Goal: Information Seeking & Learning: Check status

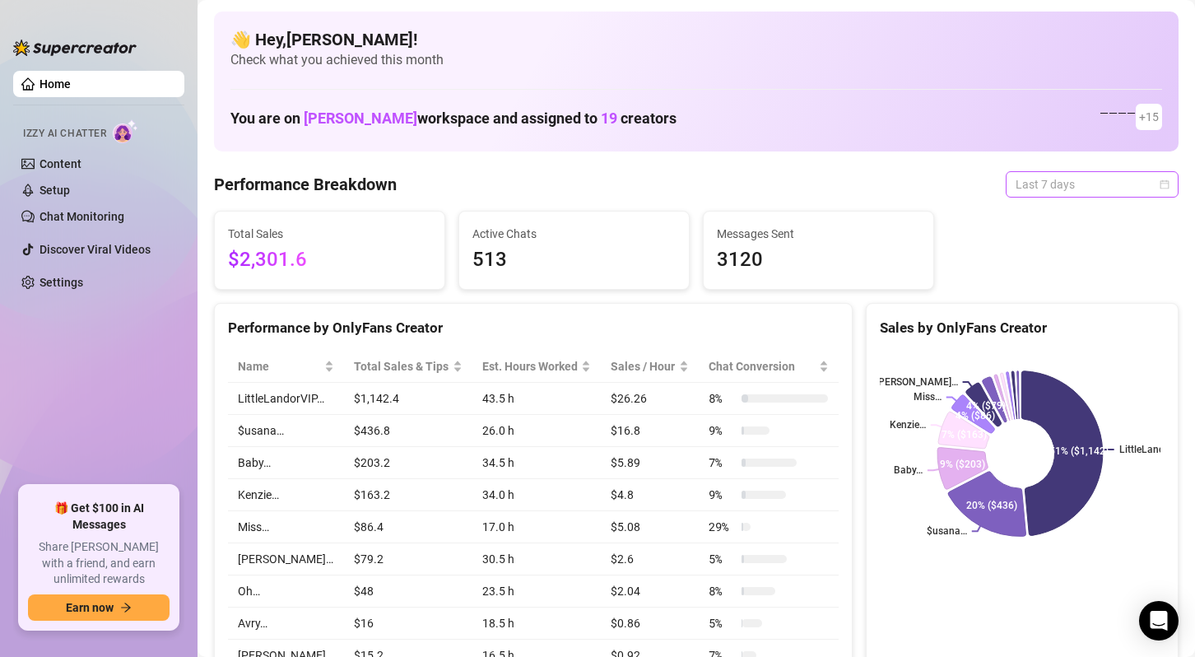
click at [1145, 186] on span "Last 7 days" at bounding box center [1092, 184] width 153 height 25
click at [1140, 186] on span "Last 7 days" at bounding box center [1092, 184] width 153 height 25
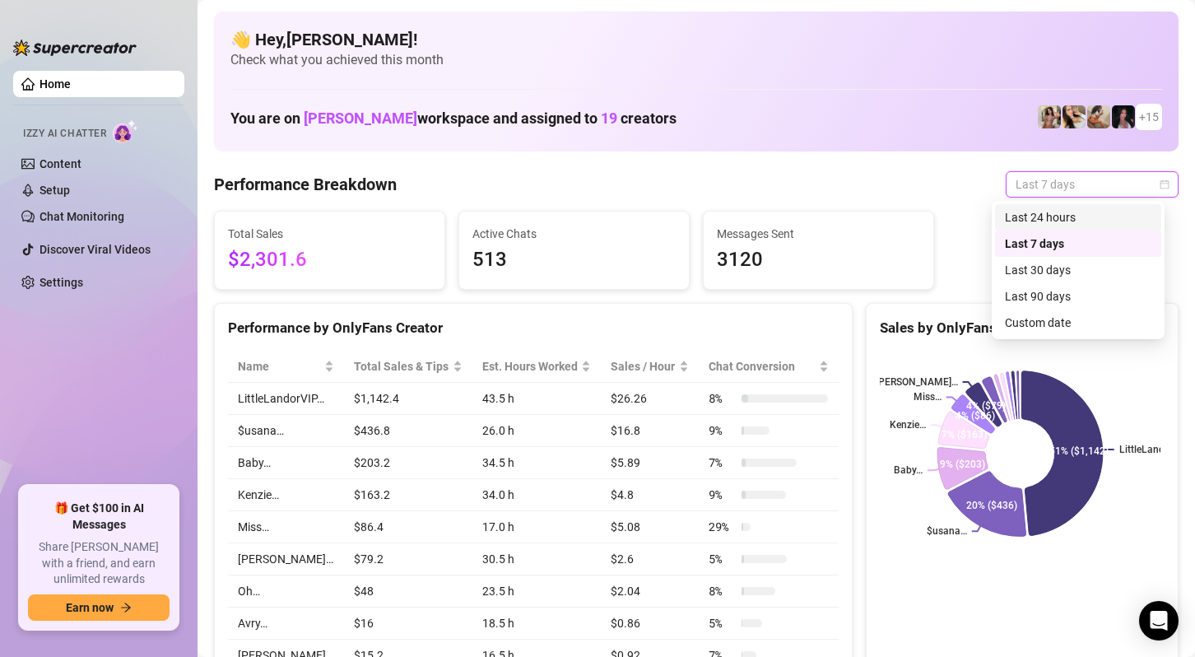
click at [1113, 212] on div "Last 24 hours" at bounding box center [1078, 217] width 146 height 18
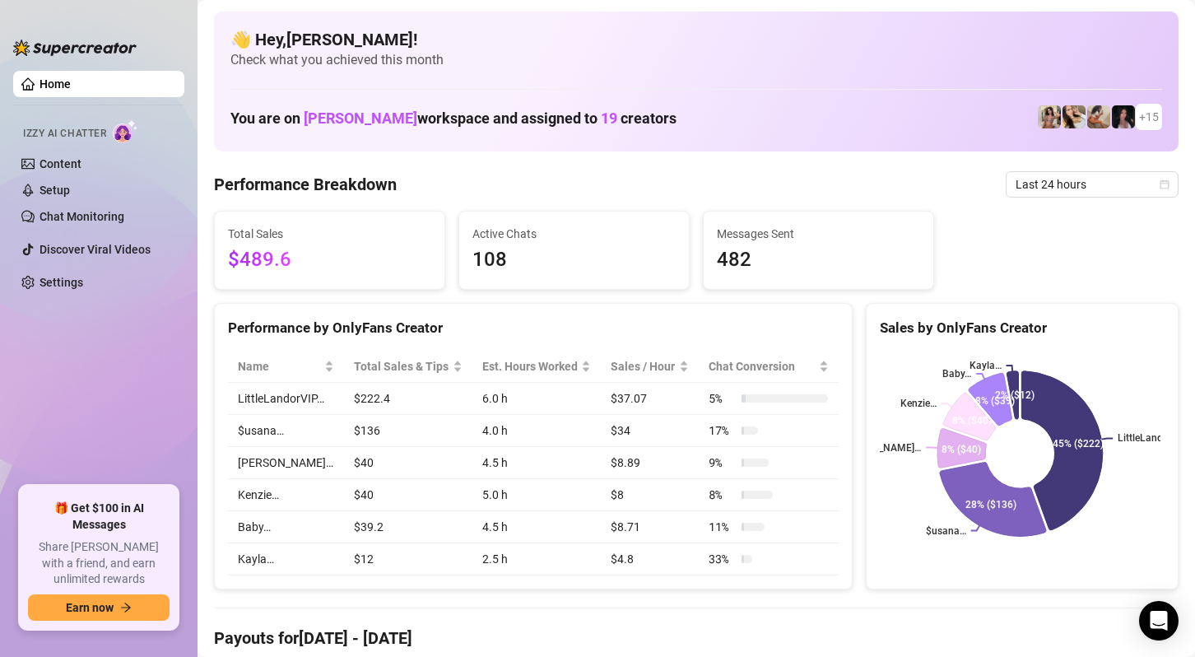
click at [1122, 280] on div "Total Sales $489.6 Active Chats 108 Messages Sent 482" at bounding box center [696, 250] width 978 height 79
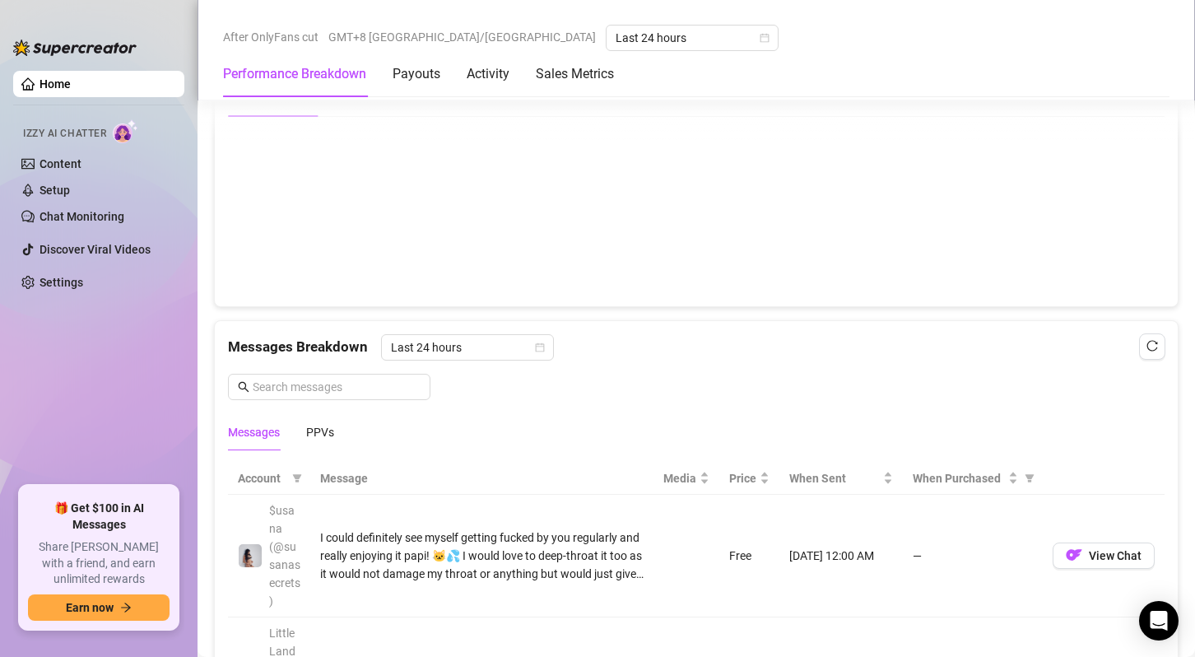
scroll to position [1317, 0]
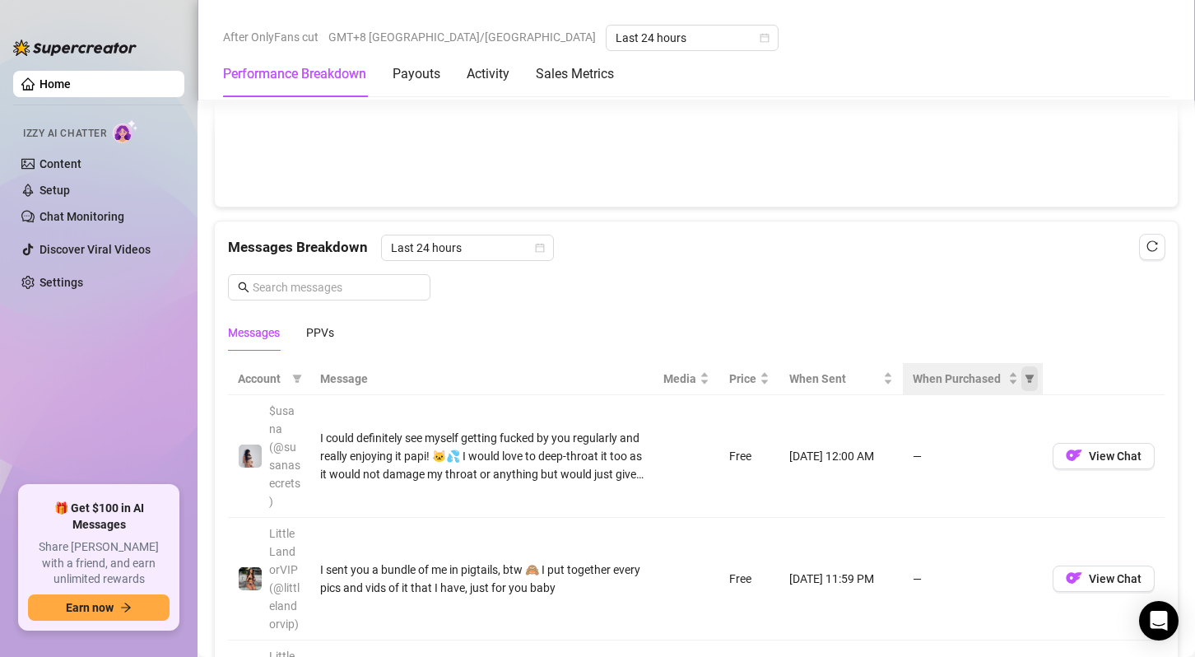
click at [1025, 378] on icon "filter" at bounding box center [1030, 379] width 10 height 10
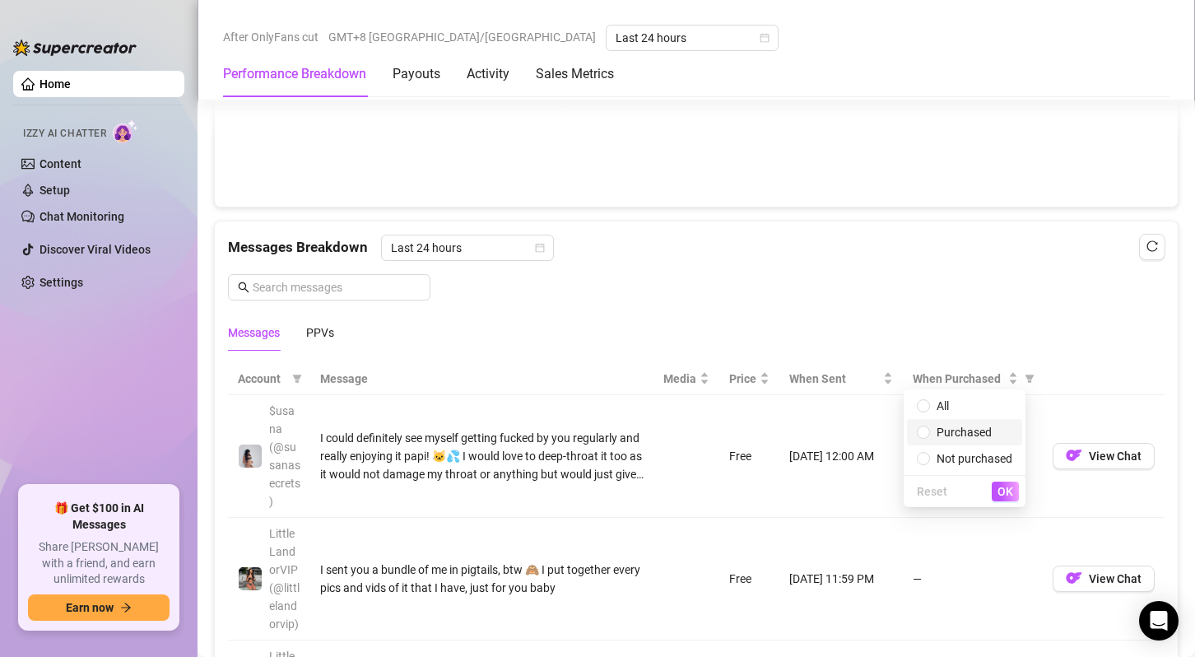
click at [978, 426] on span "Purchased" at bounding box center [964, 431] width 55 height 13
radio input "true"
click at [1010, 498] on button "OK" at bounding box center [1005, 491] width 27 height 20
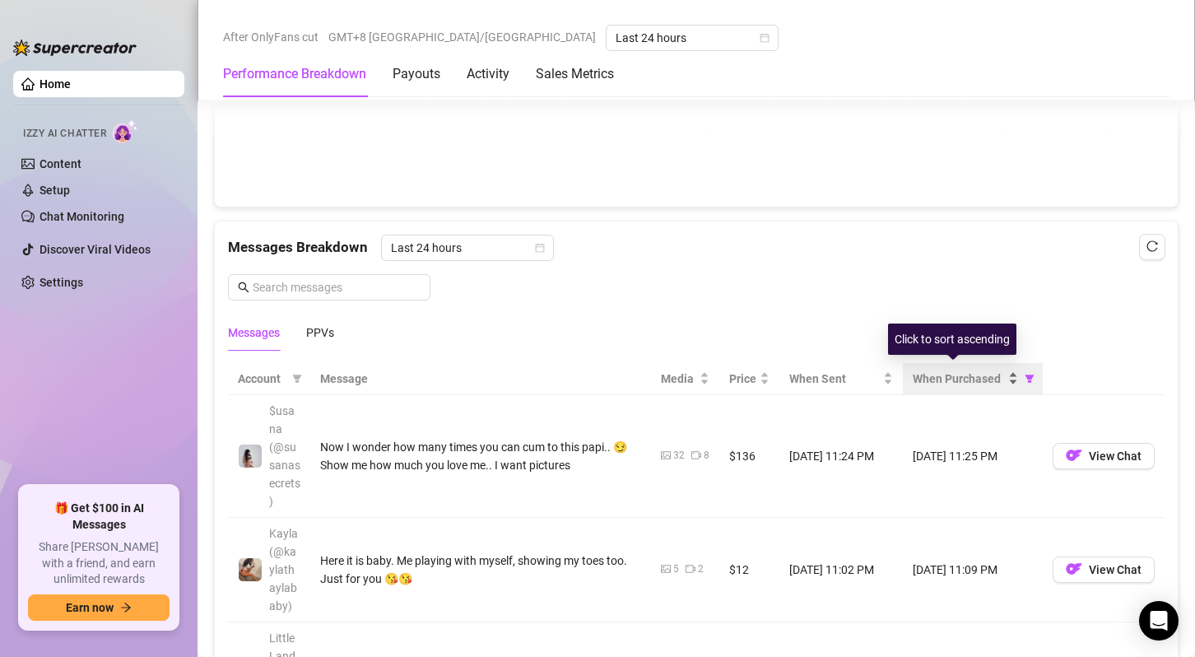
click at [976, 371] on span "When Purchased" at bounding box center [959, 379] width 92 height 18
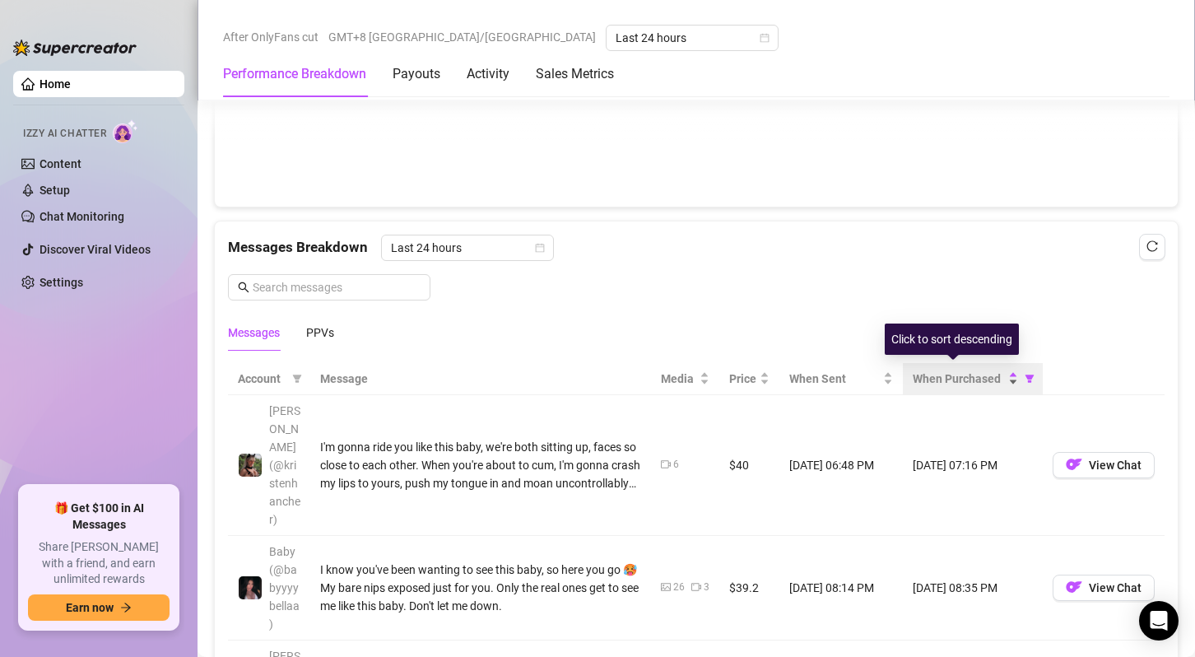
click at [960, 371] on span "When Purchased" at bounding box center [959, 379] width 92 height 18
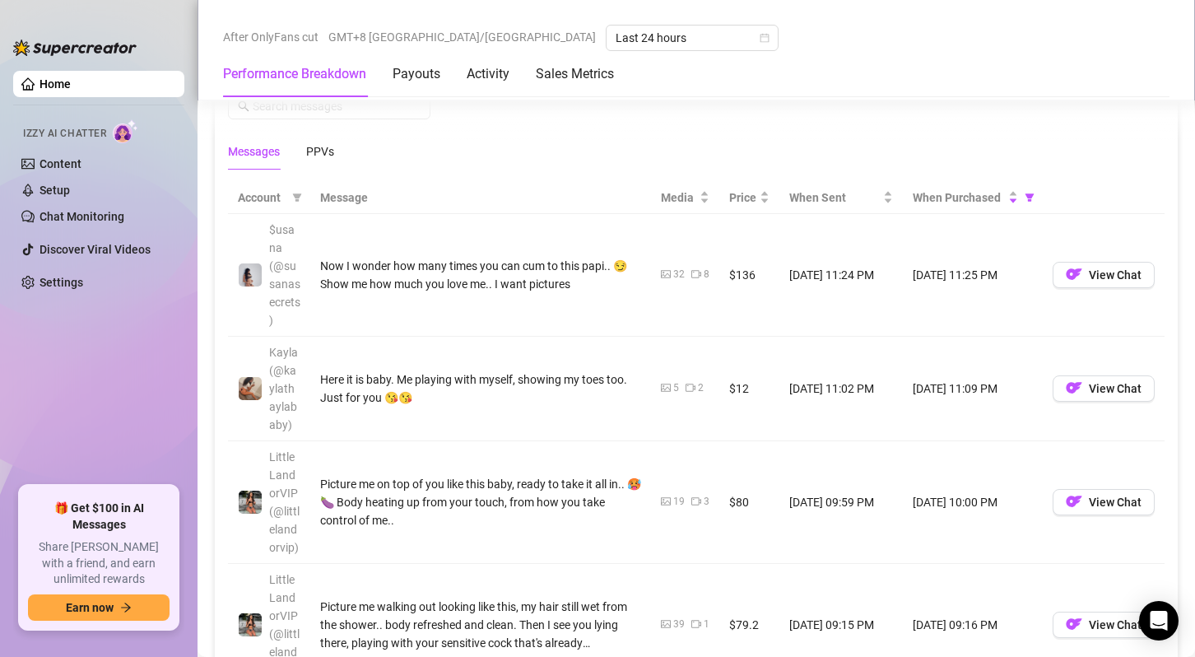
scroll to position [1481, 0]
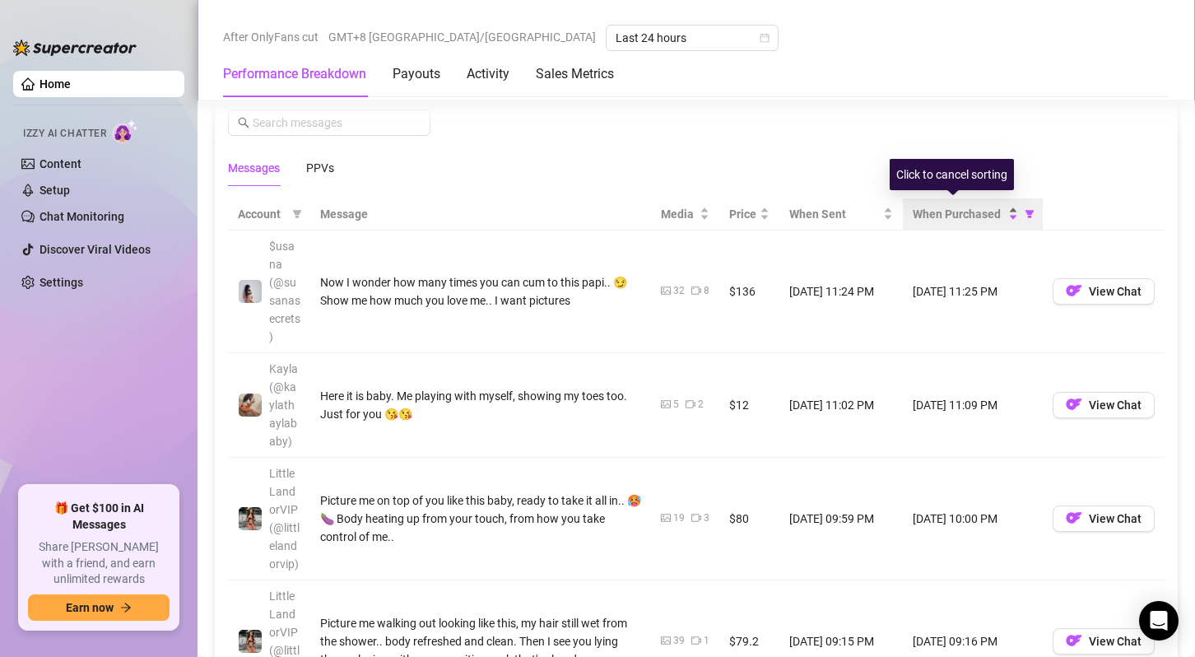
click at [948, 209] on span "When Purchased" at bounding box center [959, 214] width 92 height 18
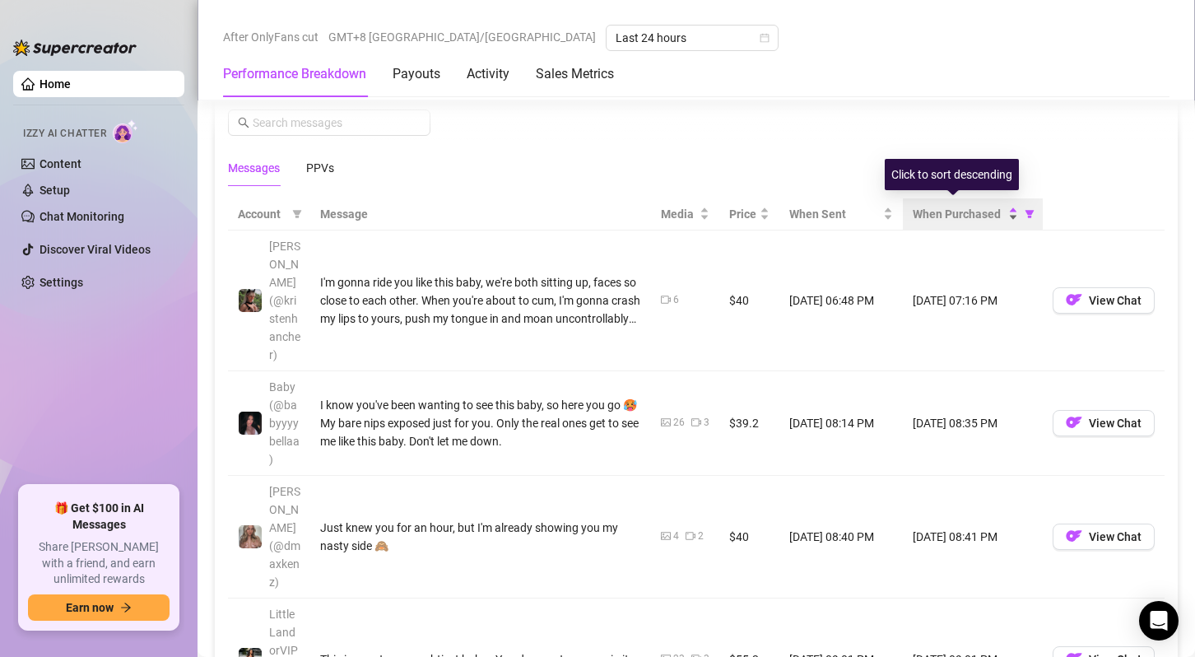
click at [948, 209] on span "When Purchased" at bounding box center [959, 214] width 92 height 18
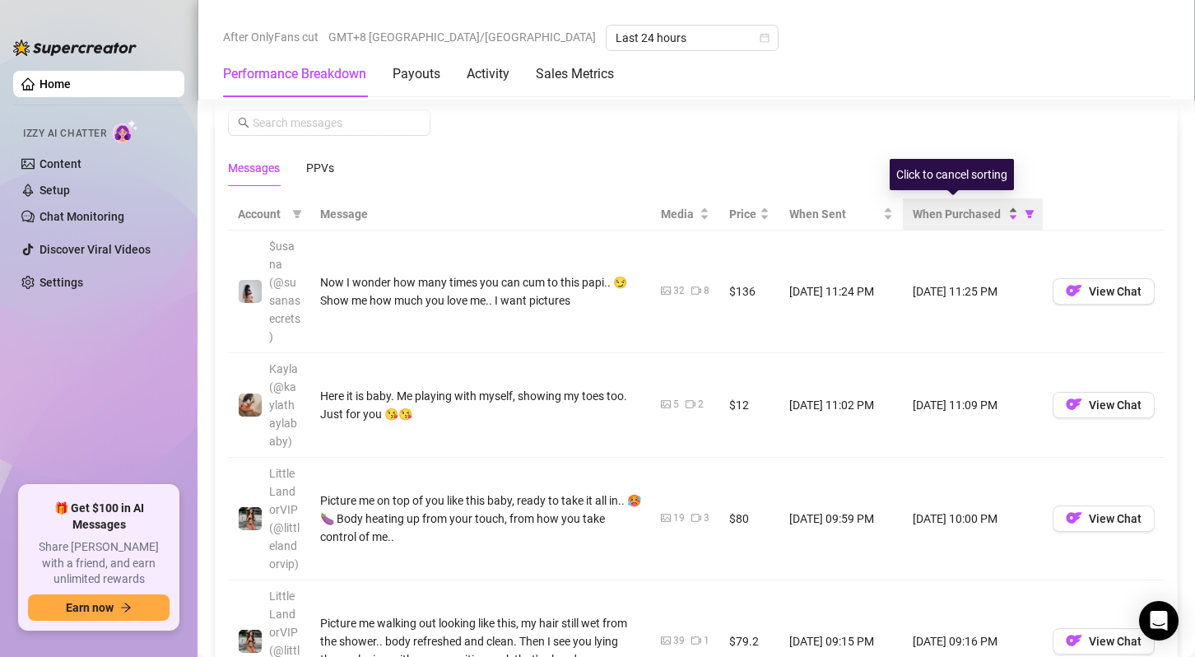
click at [948, 209] on span "When Purchased" at bounding box center [959, 214] width 92 height 18
click at [954, 206] on span "When Purchased" at bounding box center [959, 214] width 92 height 18
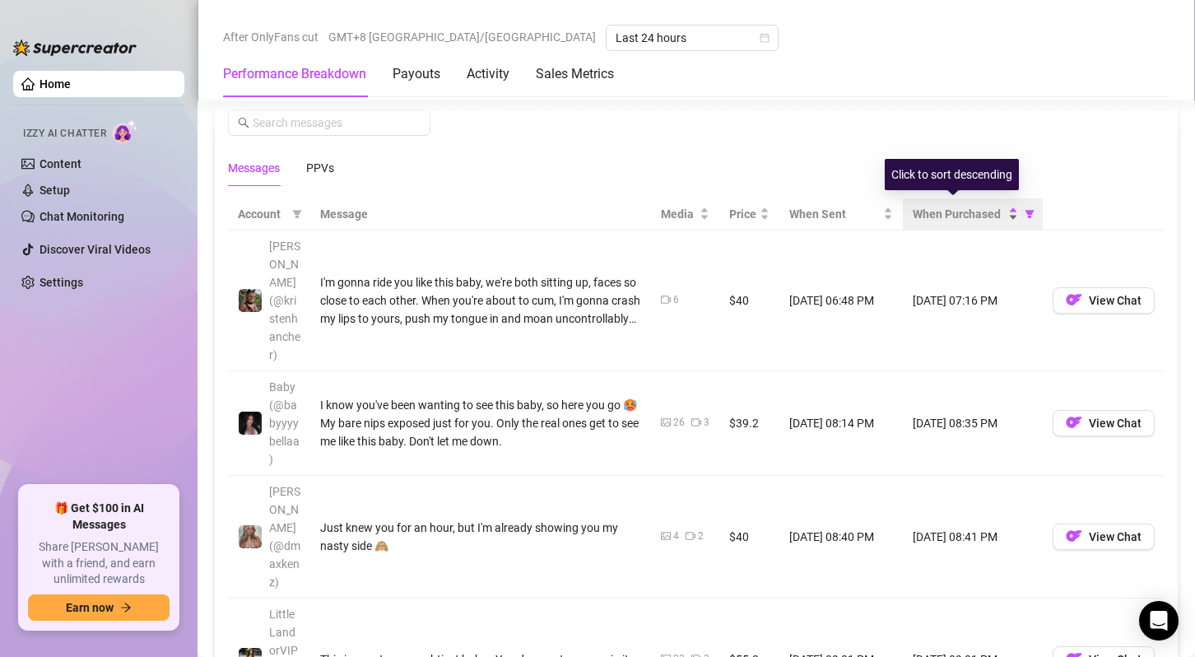
click at [954, 206] on span "When Purchased" at bounding box center [959, 214] width 92 height 18
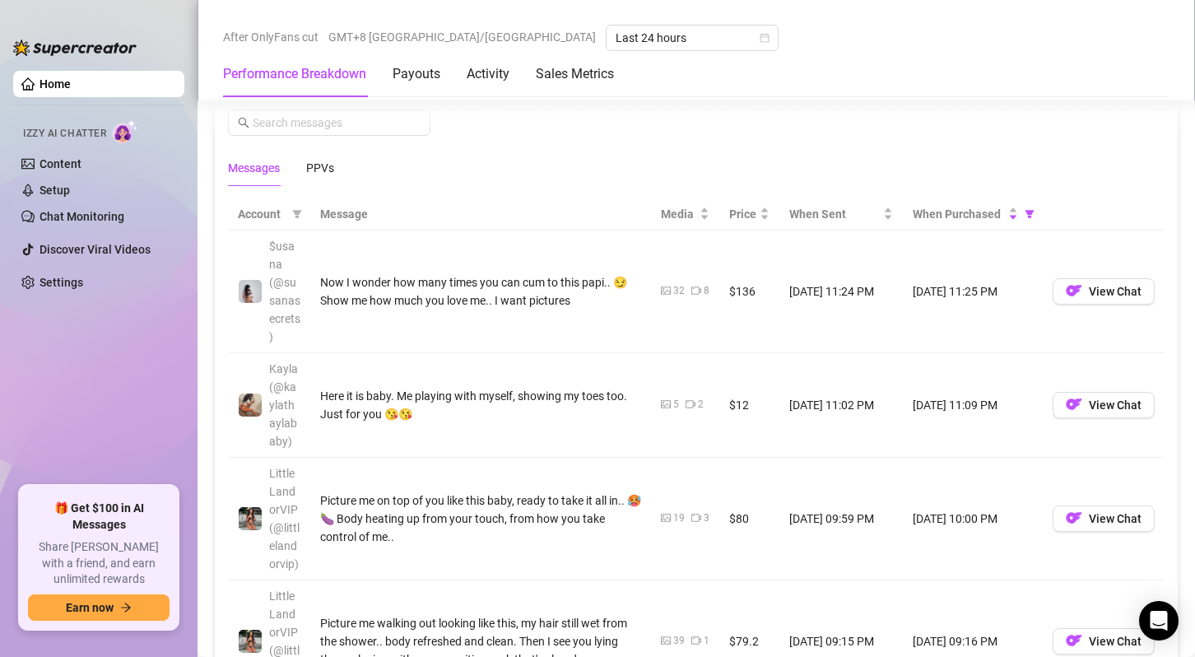
click at [28, 405] on ul "Home Izzy AI Chatter Content Setup Chat Monitoring Discover Viral Videos Settin…" at bounding box center [98, 271] width 171 height 415
